Goal: Find specific page/section: Find specific page/section

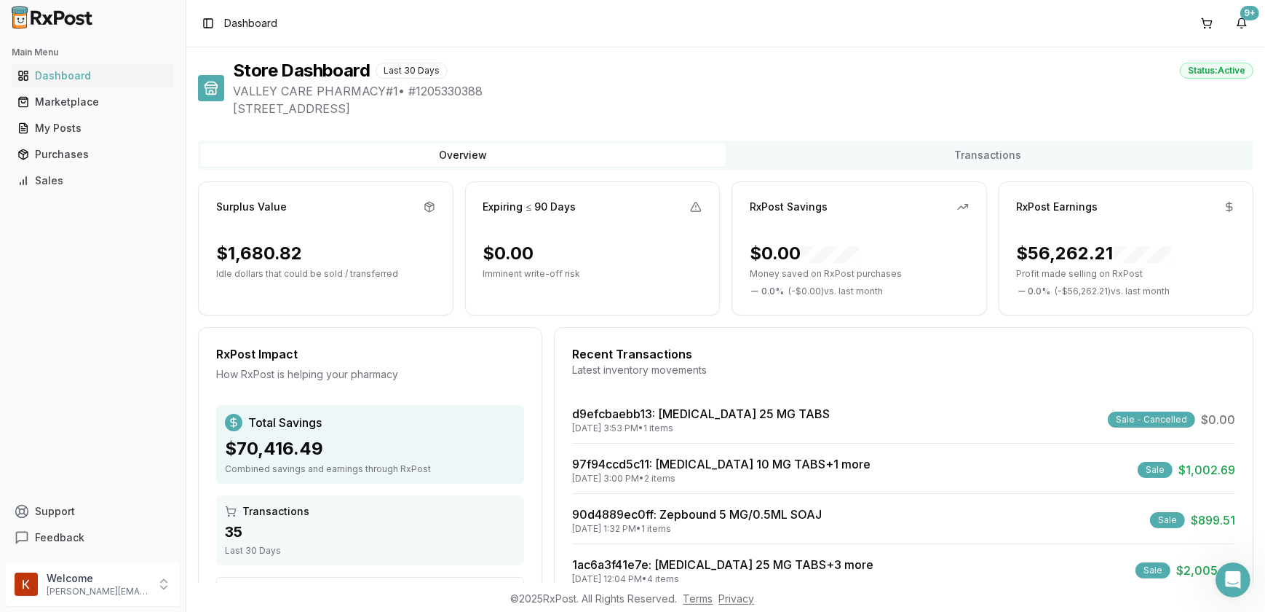
scroll to position [143, 0]
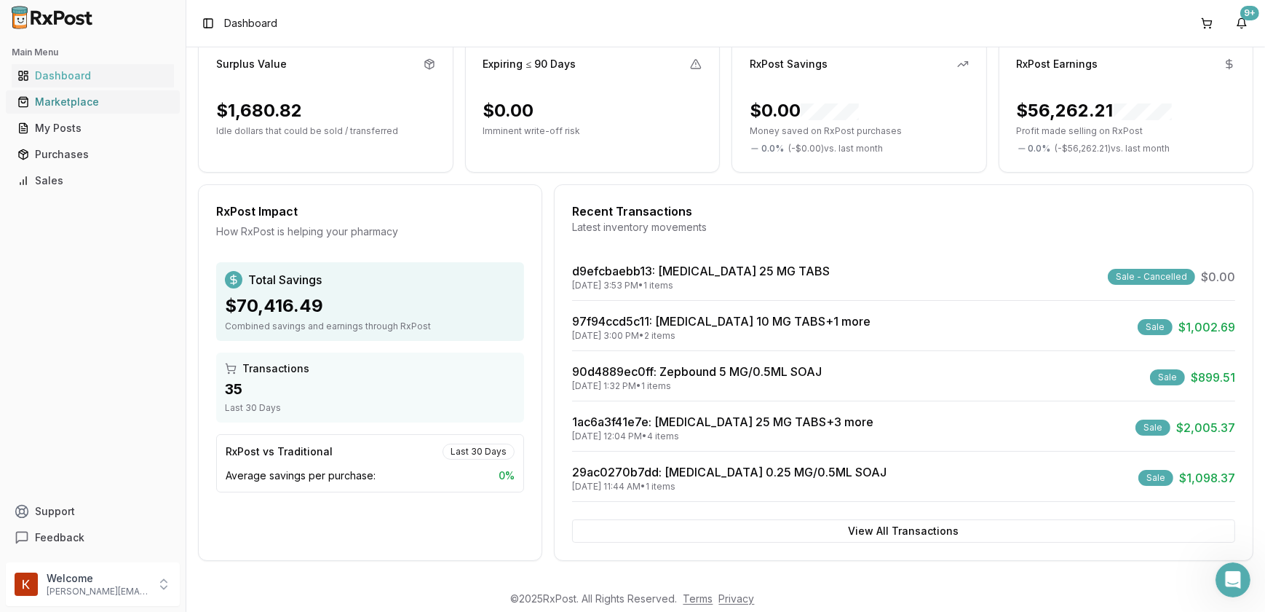
click at [97, 98] on div "Marketplace" at bounding box center [92, 102] width 151 height 15
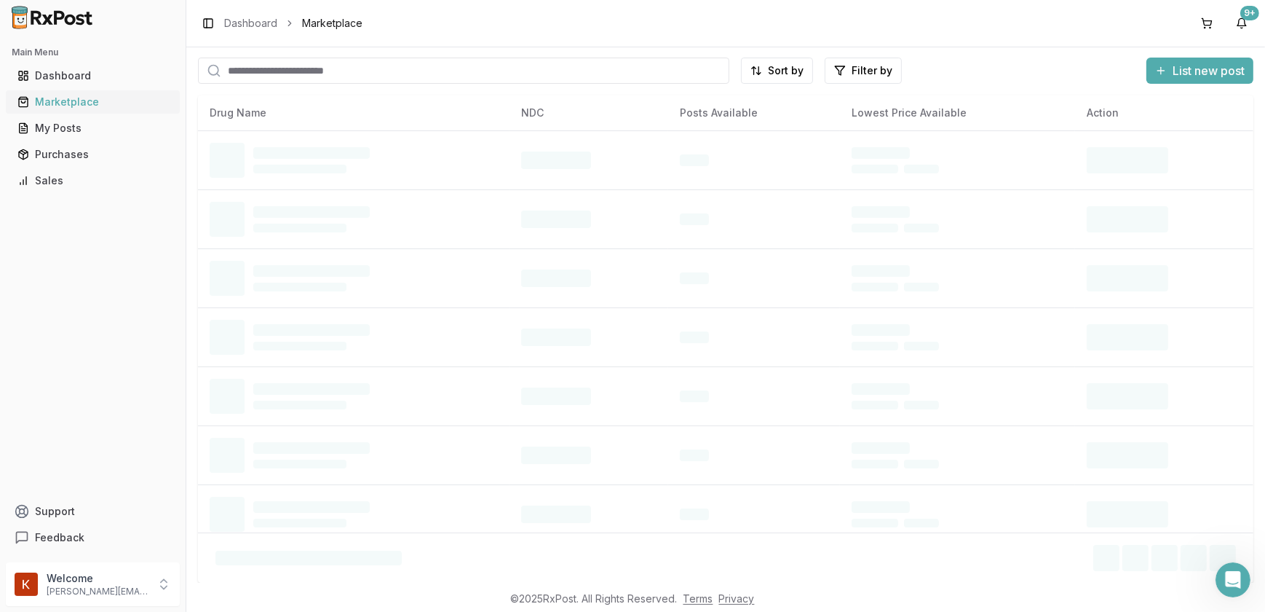
scroll to position [36, 0]
click at [335, 71] on input "search" at bounding box center [463, 71] width 531 height 26
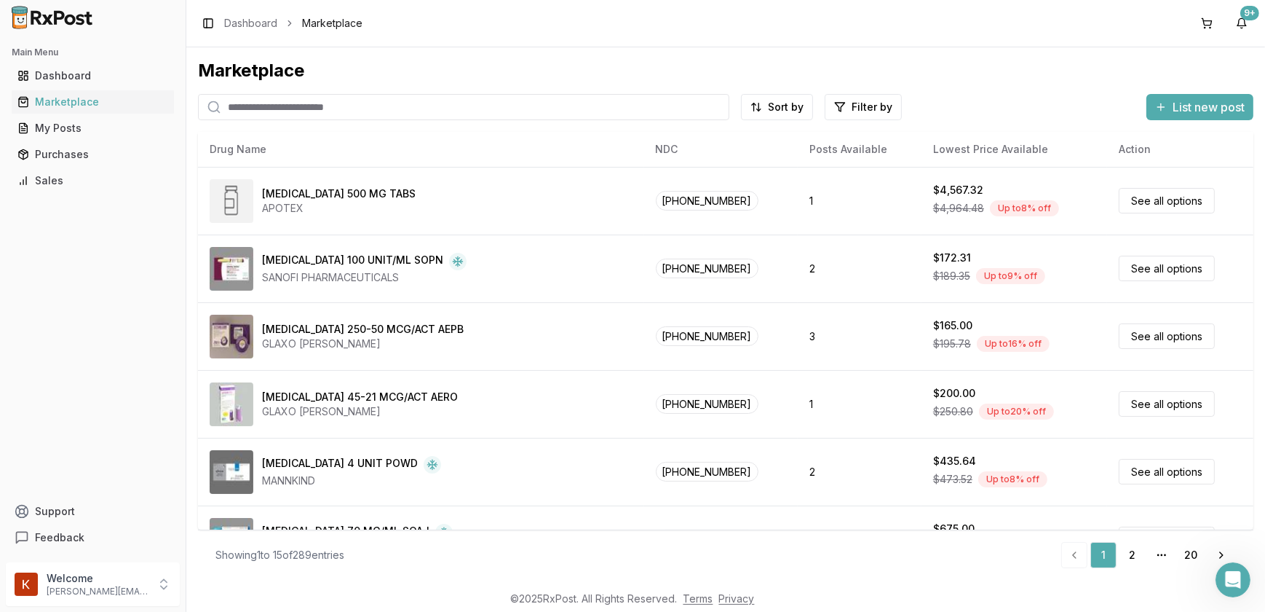
scroll to position [0, 0]
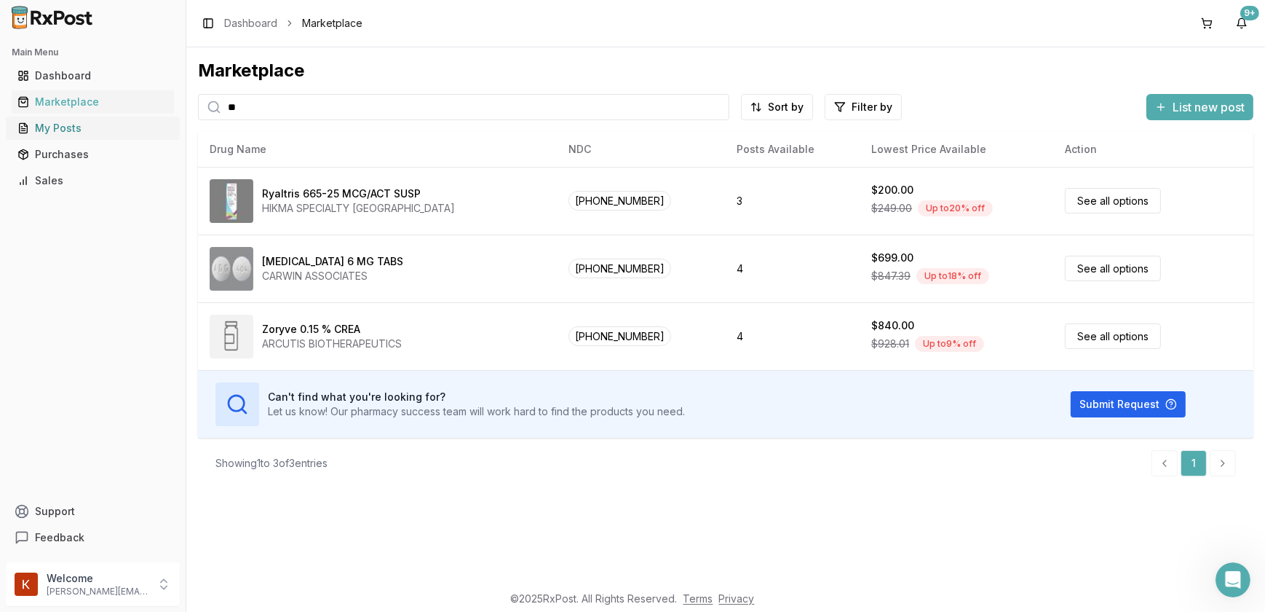
type input "**"
click at [61, 133] on div "My Posts" at bounding box center [92, 128] width 151 height 15
